Goal: Information Seeking & Learning: Check status

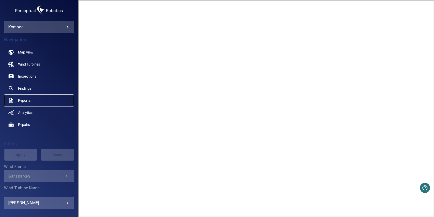
click at [30, 100] on link "Reports" at bounding box center [39, 101] width 70 height 12
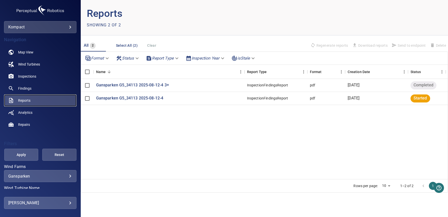
click at [36, 101] on link "Reports" at bounding box center [40, 101] width 72 height 12
click at [34, 87] on link "Findings" at bounding box center [40, 88] width 72 height 12
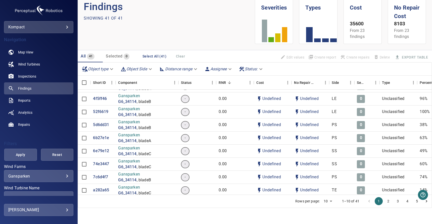
scroll to position [7, 0]
click at [29, 103] on link "Reports" at bounding box center [38, 101] width 69 height 12
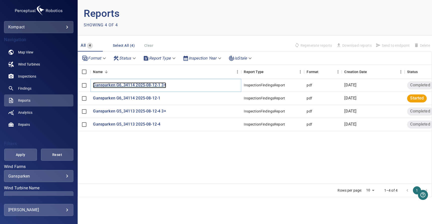
click at [115, 87] on p "Gansparken G6_34114 2025-08-12-1 3+" at bounding box center [129, 85] width 73 height 6
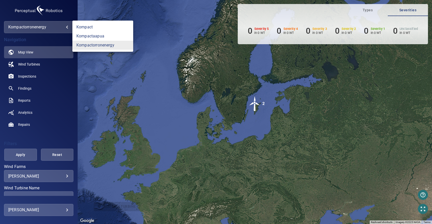
click at [32, 30] on body "**********" at bounding box center [216, 112] width 432 height 224
click at [89, 27] on link "kompact" at bounding box center [102, 27] width 61 height 9
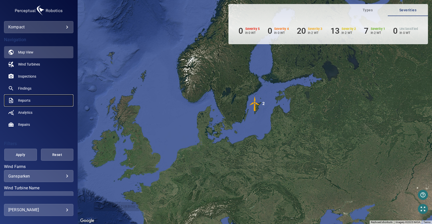
click at [31, 100] on link "Reports" at bounding box center [38, 101] width 69 height 12
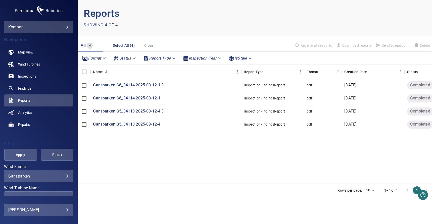
drag, startPoint x: 270, startPoint y: 169, endPoint x: 246, endPoint y: 171, distance: 24.5
click at [246, 171] on div "Gansparken G6_34114 2025-08-12-1 3+ InspectionFindingsReport pdf 16 August 2025…" at bounding box center [298, 131] width 440 height 105
click at [153, 112] on p "Gansparken G5_34113 2025-08-12-4 3+" at bounding box center [129, 112] width 73 height 6
click at [146, 99] on p "Gansparken G6_34114 2025-08-12-1" at bounding box center [126, 99] width 67 height 6
click at [130, 124] on p "Gansparken G5_34113 2025-08-12-4" at bounding box center [126, 125] width 67 height 6
